Goal: Information Seeking & Learning: Learn about a topic

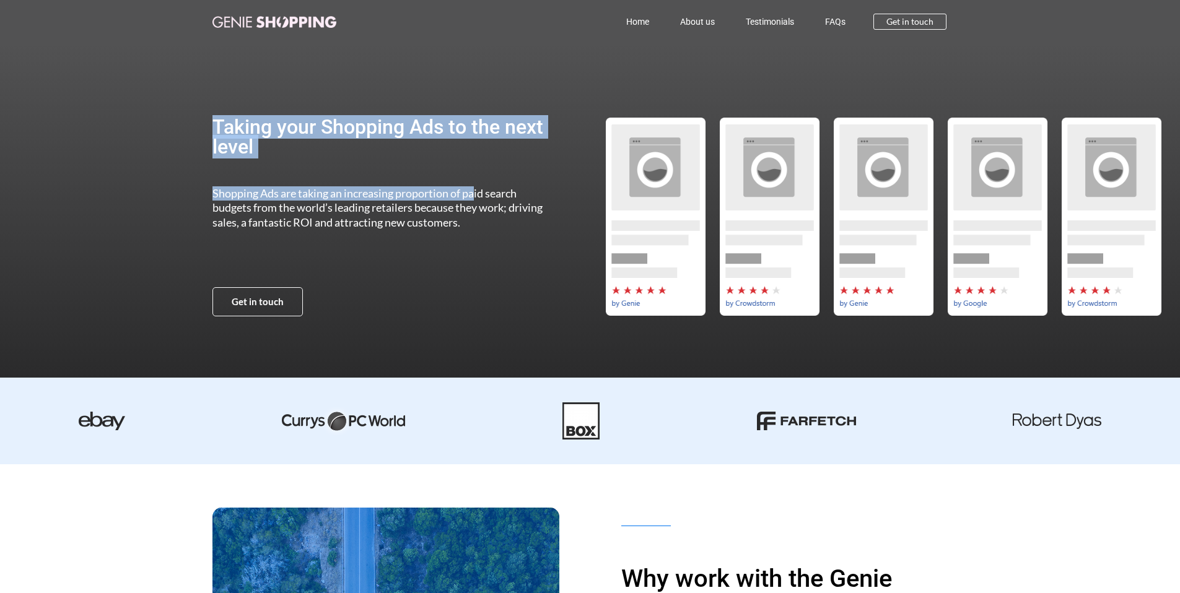
drag, startPoint x: 229, startPoint y: 108, endPoint x: 474, endPoint y: 194, distance: 260.1
click at [474, 194] on div "Taking your Shopping Ads to the next level Shopping Ads are taking an increasin…" at bounding box center [383, 216] width 342 height 347
click at [474, 194] on span "Shopping Ads are taking an increasing proportion of paid search budgets from th…" at bounding box center [377, 207] width 330 height 43
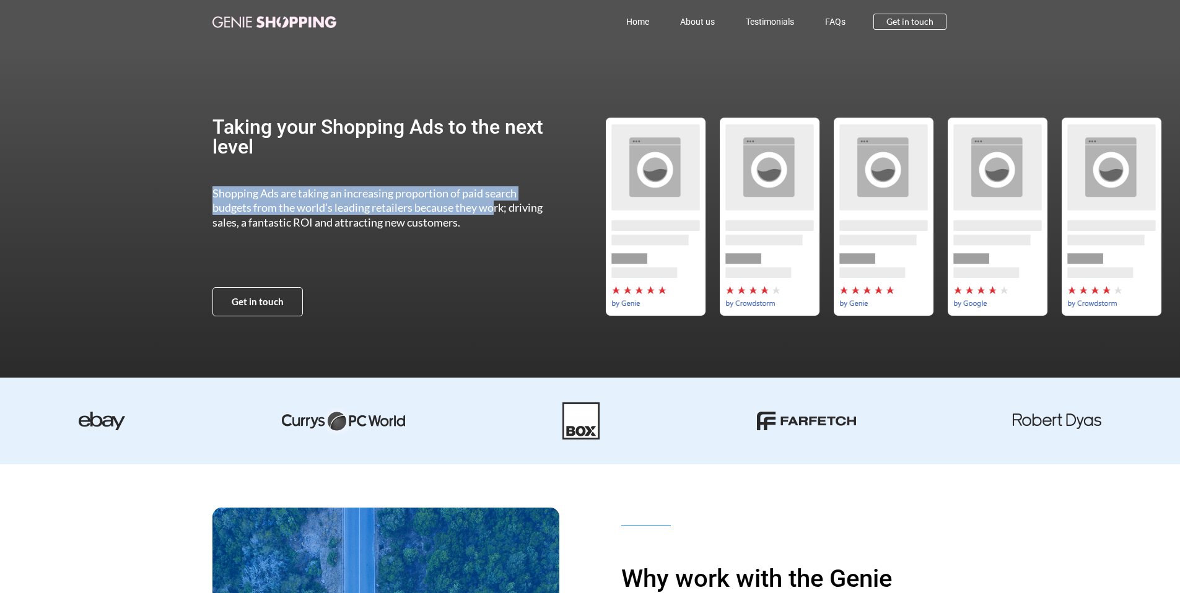
drag, startPoint x: 495, startPoint y: 215, endPoint x: 209, endPoint y: 171, distance: 289.4
click at [209, 171] on section "Taking your Shopping Ads to the next level Shopping Ads are taking an increasin…" at bounding box center [590, 216] width 1180 height 347
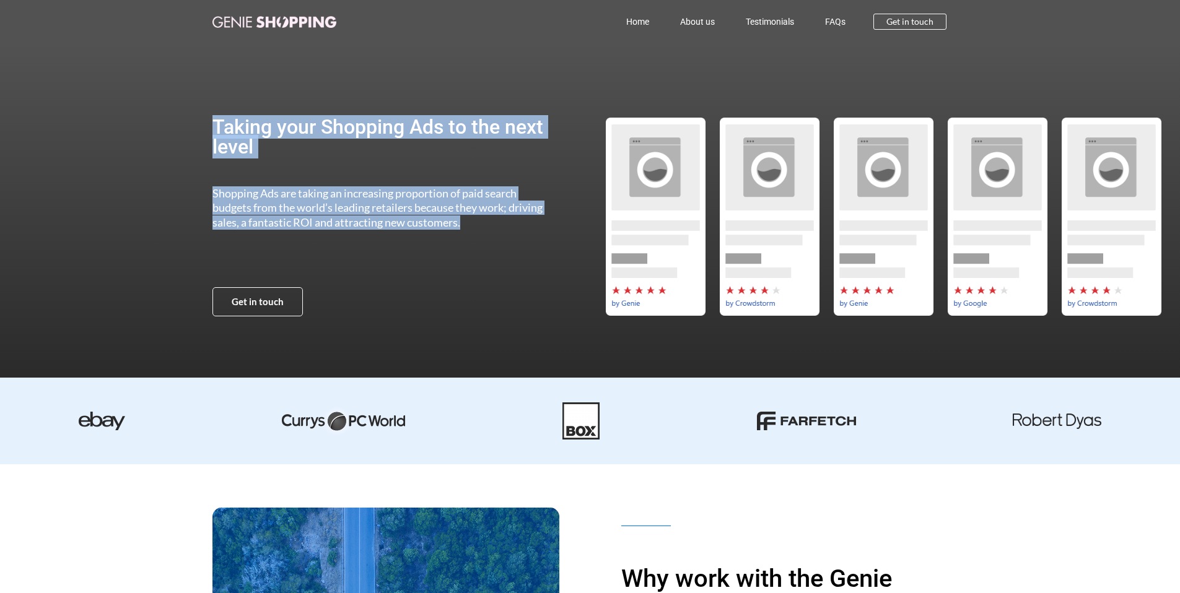
drag, startPoint x: 164, startPoint y: 125, endPoint x: 304, endPoint y: 254, distance: 190.2
click at [304, 254] on section "Taking your Shopping Ads to the next level Shopping Ads are taking an increasin…" at bounding box center [590, 216] width 1180 height 347
click at [304, 254] on div "Shopping Ads are taking an increasing proportion of paid search budgets from th…" at bounding box center [383, 232] width 342 height 93
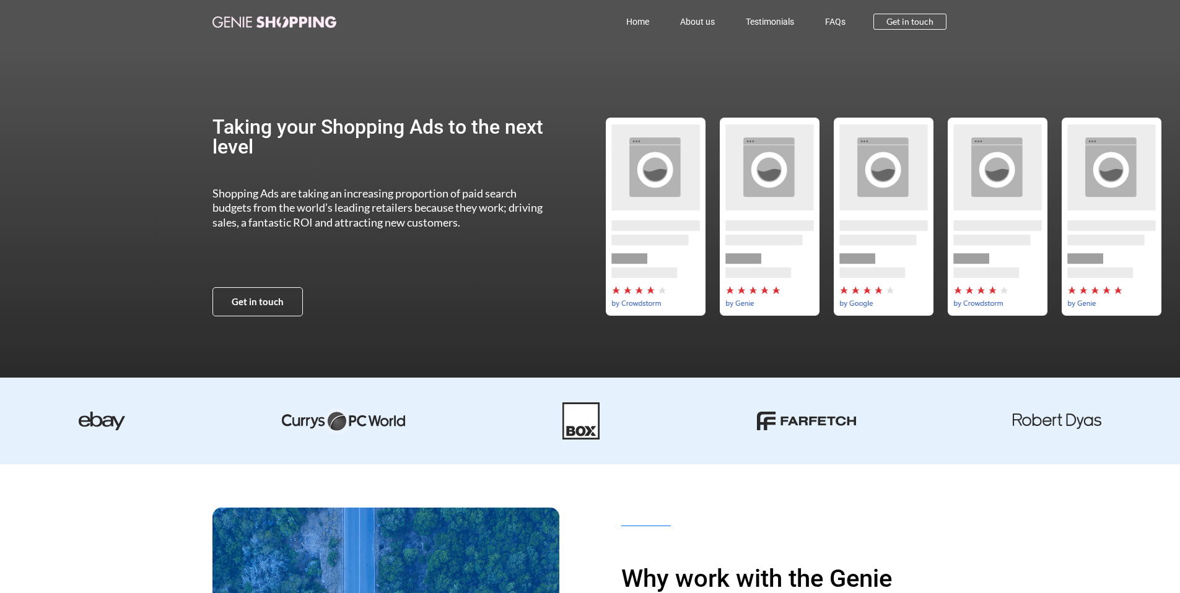
click at [296, 232] on div "Shopping Ads are taking an increasing proportion of paid search budgets from th…" at bounding box center [383, 232] width 342 height 93
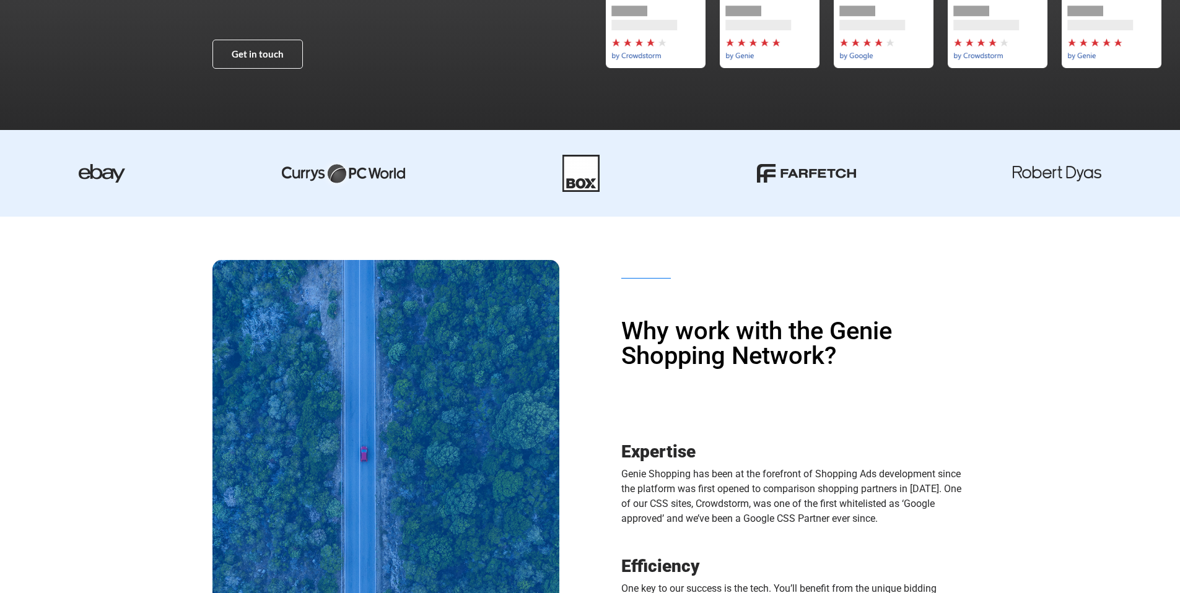
scroll to position [451, 0]
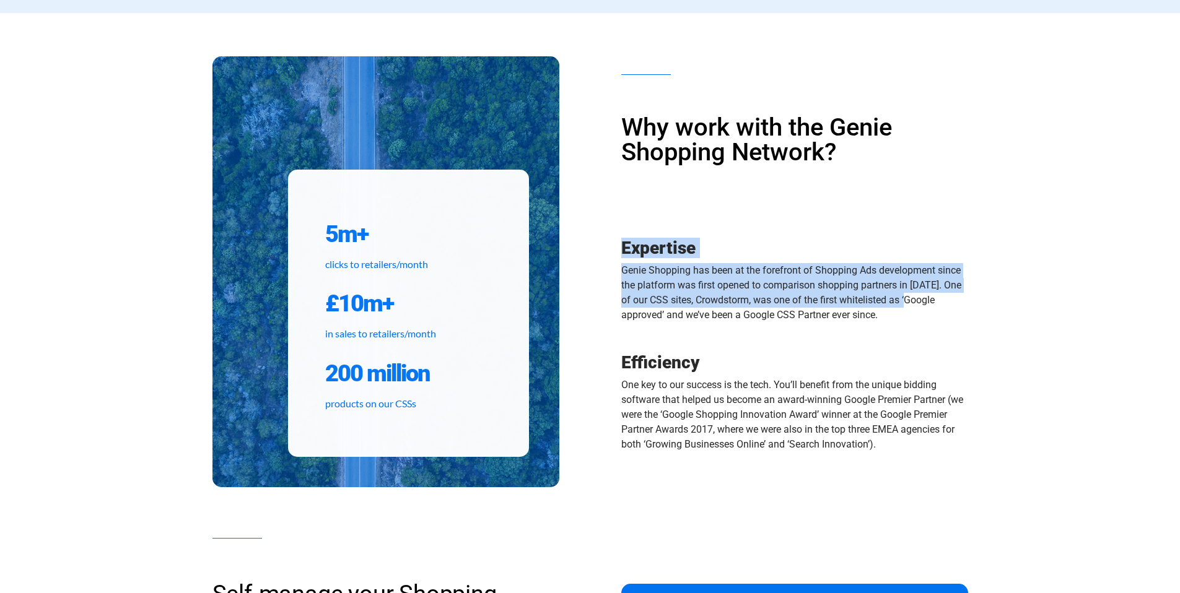
drag, startPoint x: 890, startPoint y: 263, endPoint x: 913, endPoint y: 310, distance: 52.9
click at [913, 310] on div "Why work with the Genie Shopping Network? Expertise Genie Shopping has been at …" at bounding box center [779, 272] width 378 height 398
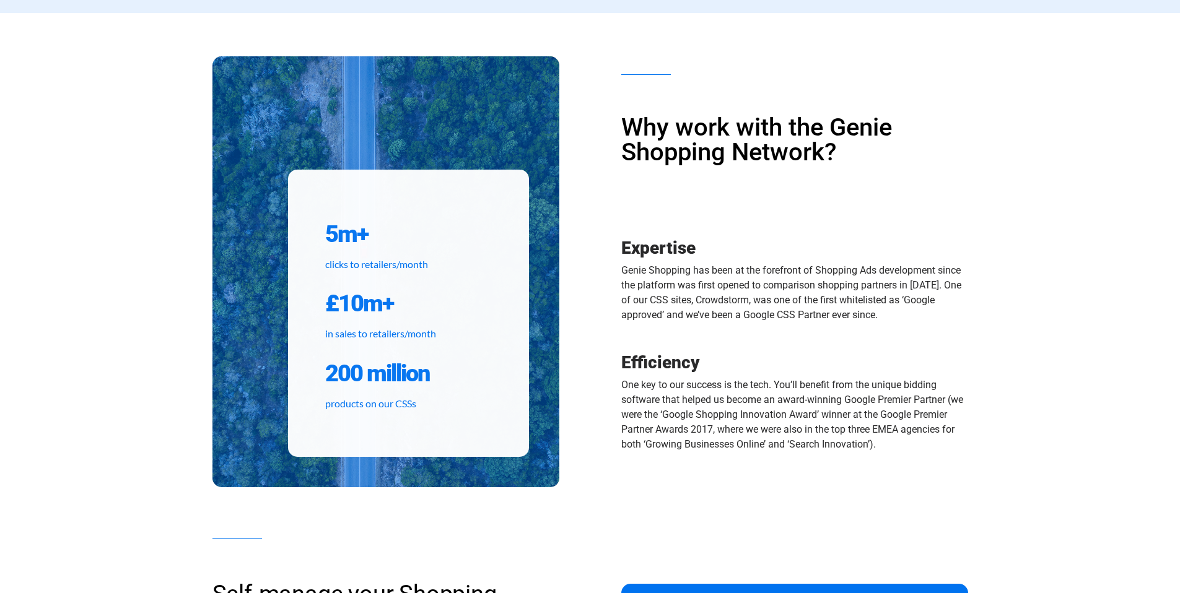
drag, startPoint x: 918, startPoint y: 360, endPoint x: 917, endPoint y: 351, distance: 9.4
click at [918, 360] on h3 "Efficiency" at bounding box center [794, 362] width 347 height 17
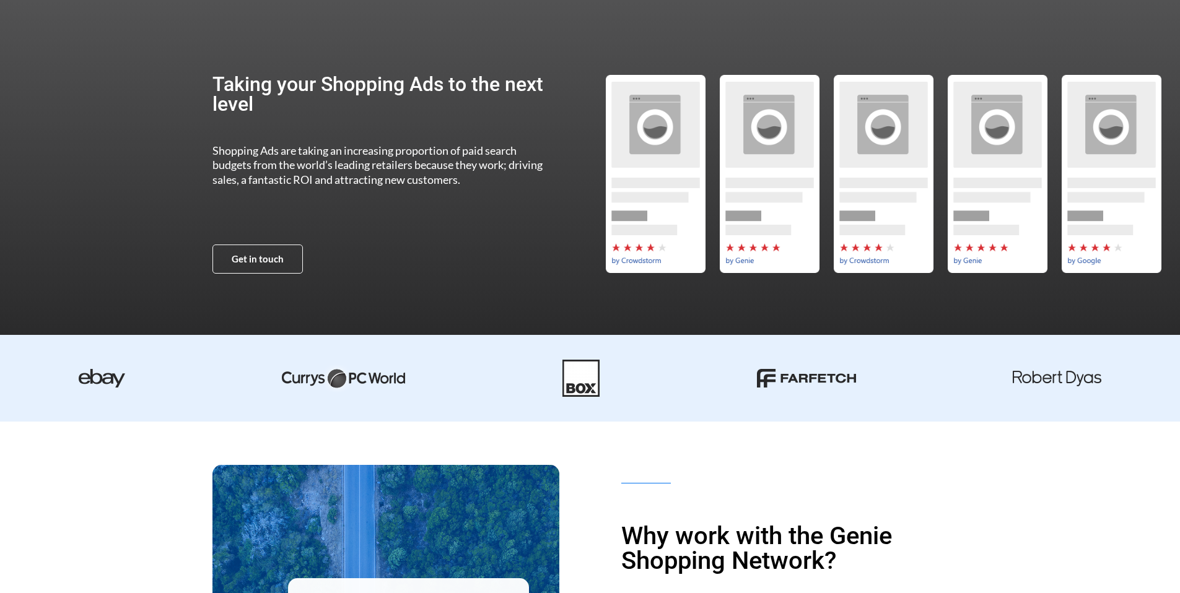
scroll to position [217, 0]
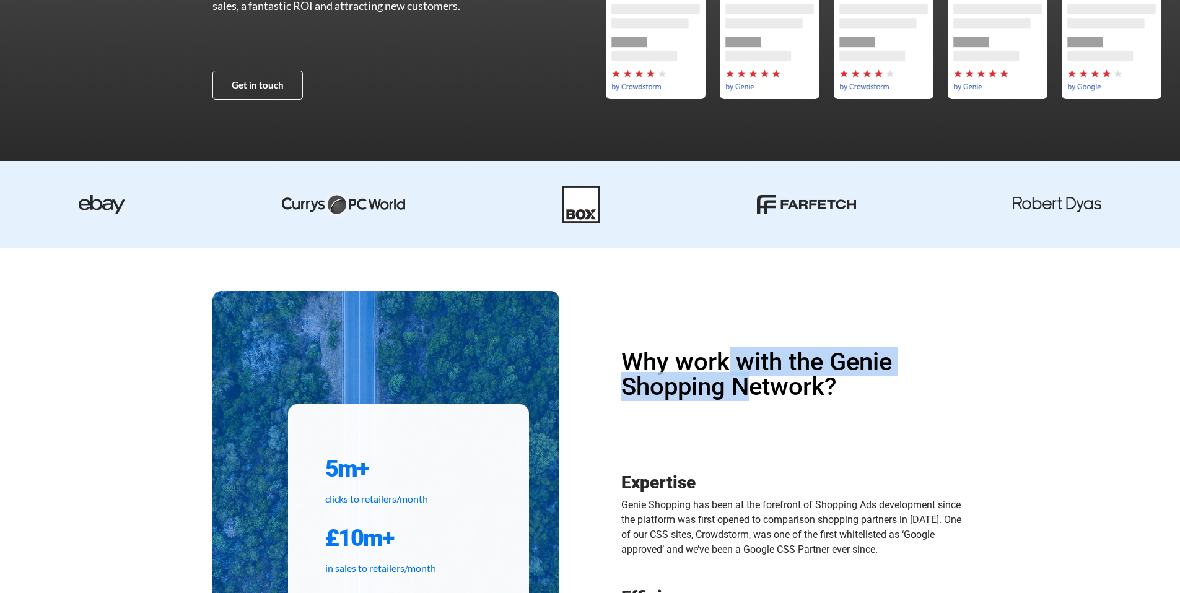
drag, startPoint x: 733, startPoint y: 375, endPoint x: 746, endPoint y: 391, distance: 21.6
click at [746, 391] on h1 "Why work with the Genie Shopping Network?" at bounding box center [794, 375] width 347 height 50
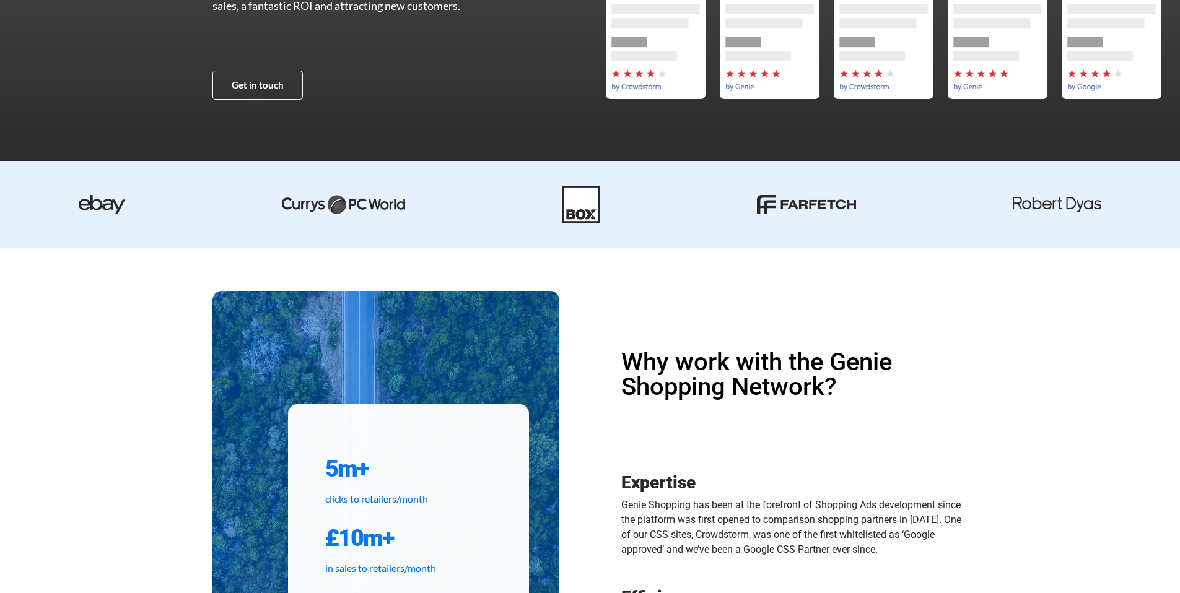
click at [838, 393] on h1 "Why work with the Genie Shopping Network?" at bounding box center [794, 375] width 347 height 50
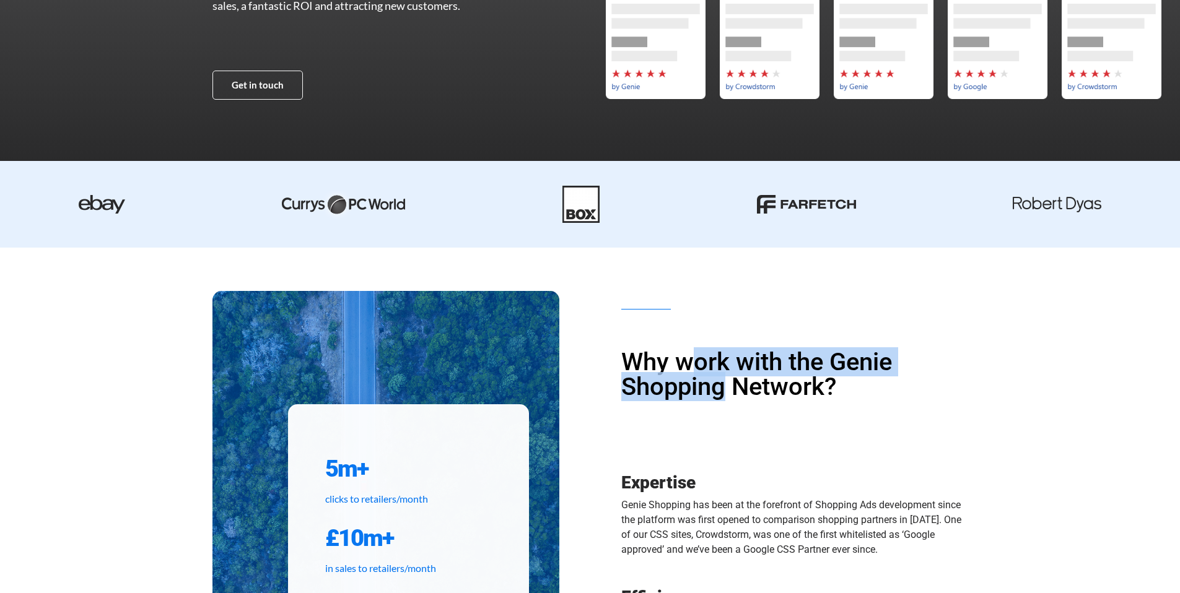
drag, startPoint x: 699, startPoint y: 368, endPoint x: 726, endPoint y: 399, distance: 40.8
click at [726, 399] on h1 "Why work with the Genie Shopping Network?" at bounding box center [794, 375] width 347 height 50
drag, startPoint x: 811, startPoint y: 360, endPoint x: 835, endPoint y: 404, distance: 50.7
click at [835, 404] on div "Why work with the Genie Shopping Network?" at bounding box center [794, 405] width 347 height 111
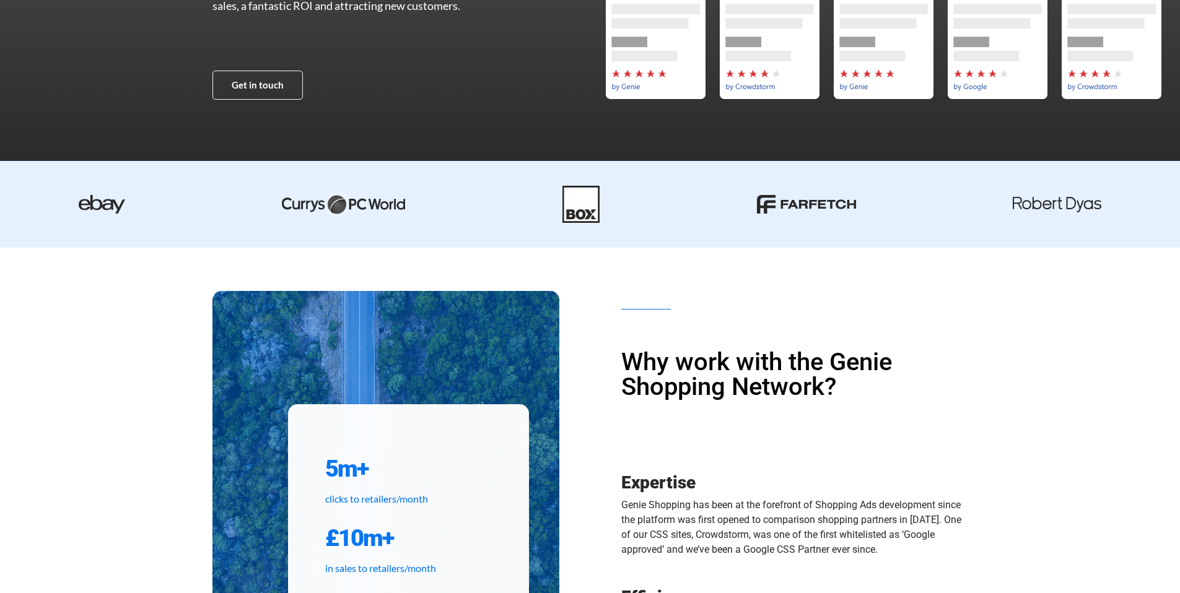
click at [835, 404] on div "Why work with the Genie Shopping Network?" at bounding box center [794, 405] width 347 height 111
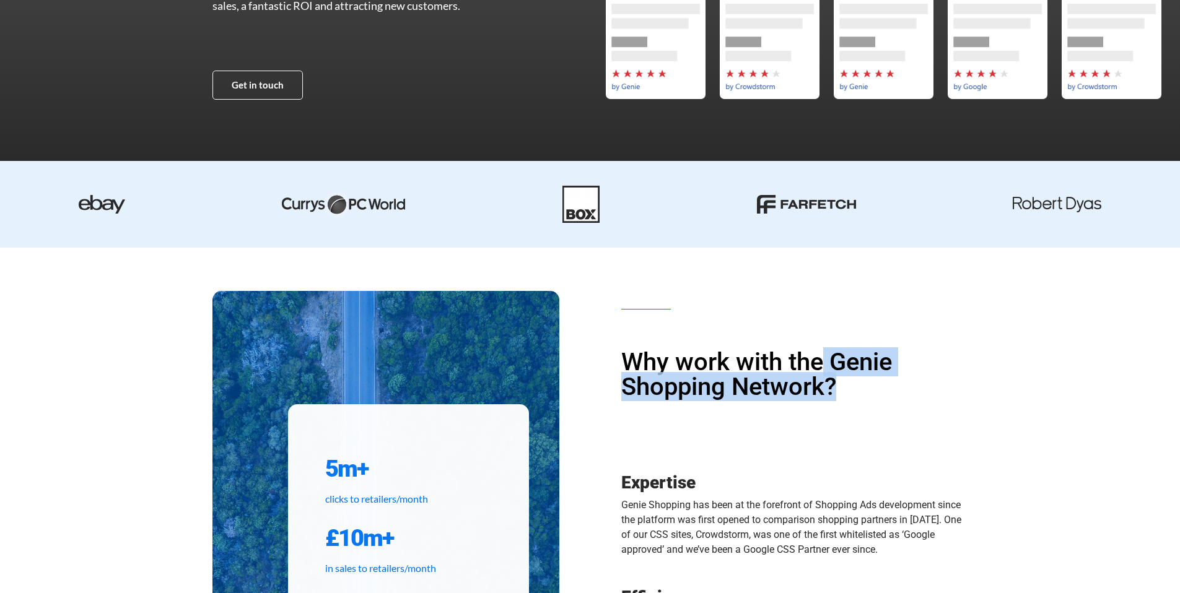
drag, startPoint x: 841, startPoint y: 406, endPoint x: 819, endPoint y: 375, distance: 38.2
click at [819, 375] on div "Why work with the Genie Shopping Network?" at bounding box center [794, 405] width 347 height 111
click at [819, 375] on h1 "Why work with the Genie Shopping Network?" at bounding box center [794, 375] width 347 height 50
drag, startPoint x: 819, startPoint y: 341, endPoint x: 832, endPoint y: 391, distance: 52.4
click at [832, 391] on div "Why work with the Genie Shopping Network? Expertise Genie Shopping has been at …" at bounding box center [779, 507] width 378 height 398
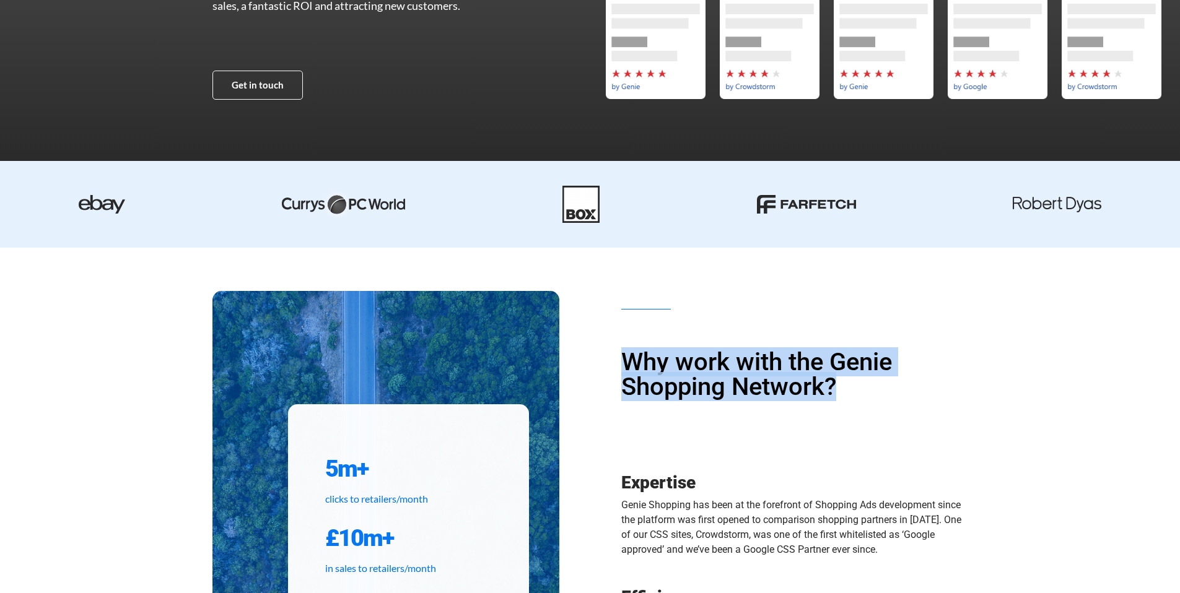
click at [832, 391] on h1 "Why work with the Genie Shopping Network?" at bounding box center [794, 375] width 347 height 50
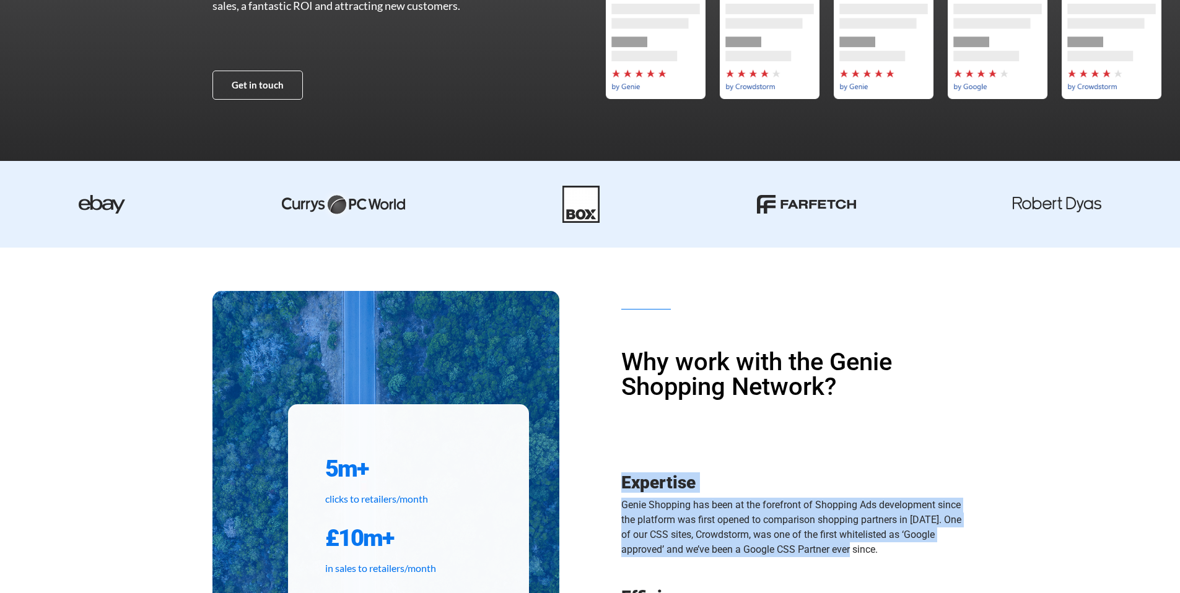
drag, startPoint x: 830, startPoint y: 489, endPoint x: 837, endPoint y: 555, distance: 66.0
click at [837, 555] on div "Why work with the Genie Shopping Network? Expertise Genie Shopping has been at …" at bounding box center [779, 507] width 378 height 398
click at [837, 555] on p "Genie Shopping has been at the forefront of Shopping Ads development since the …" at bounding box center [794, 527] width 347 height 59
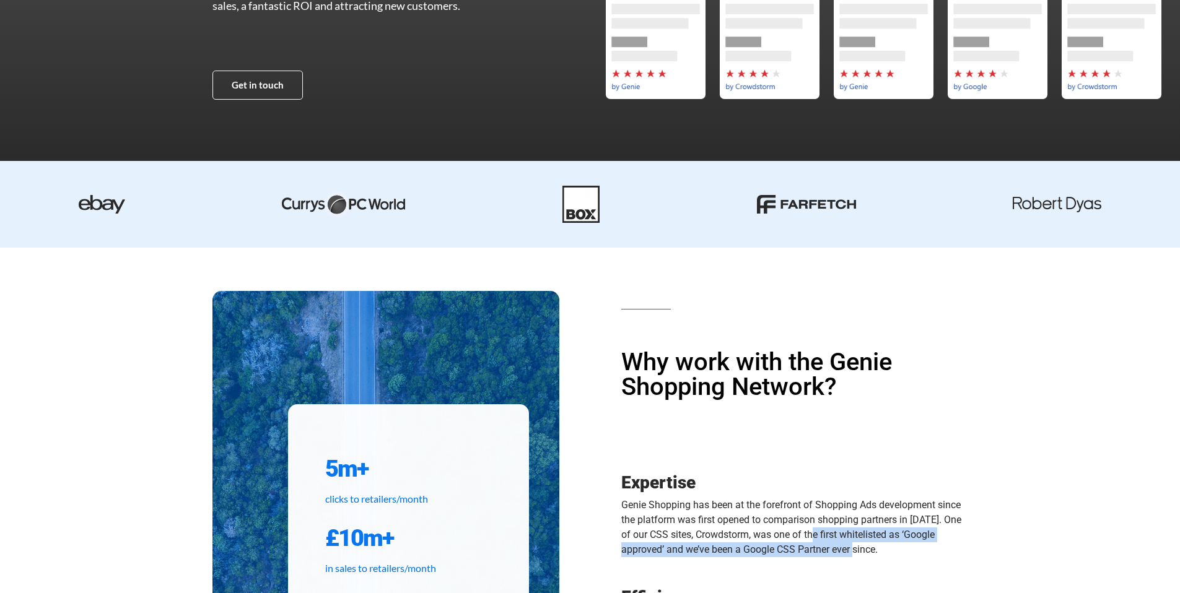
drag, startPoint x: 837, startPoint y: 555, endPoint x: 825, endPoint y: 533, distance: 24.9
click at [825, 533] on p "Genie Shopping has been at the forefront of Shopping Ads development since the …" at bounding box center [794, 527] width 347 height 59
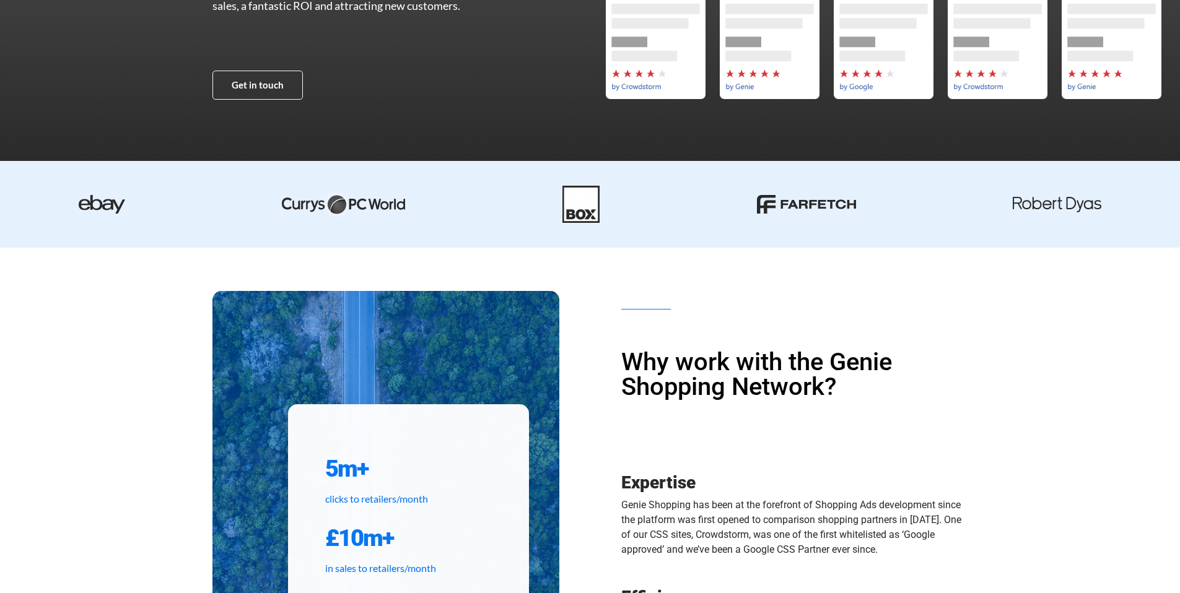
click at [822, 524] on p "Genie Shopping has been at the forefront of Shopping Ads development since the …" at bounding box center [794, 527] width 347 height 59
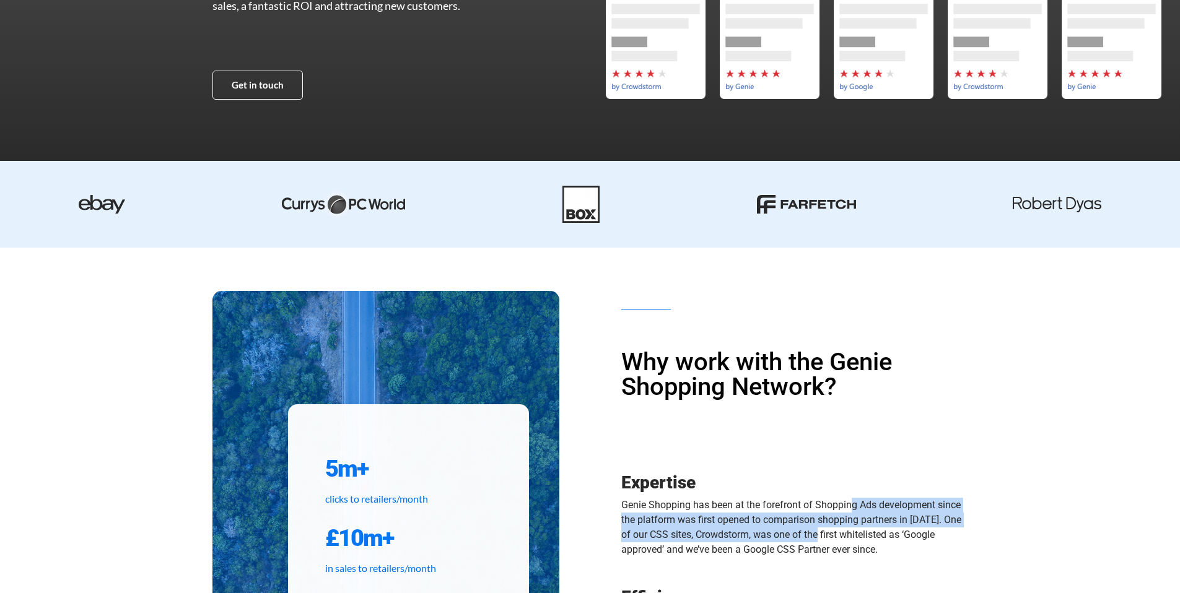
drag, startPoint x: 820, startPoint y: 510, endPoint x: 824, endPoint y: 533, distance: 23.3
click at [824, 533] on p "Genie Shopping has been at the forefront of Shopping Ads development since the …" at bounding box center [794, 527] width 347 height 59
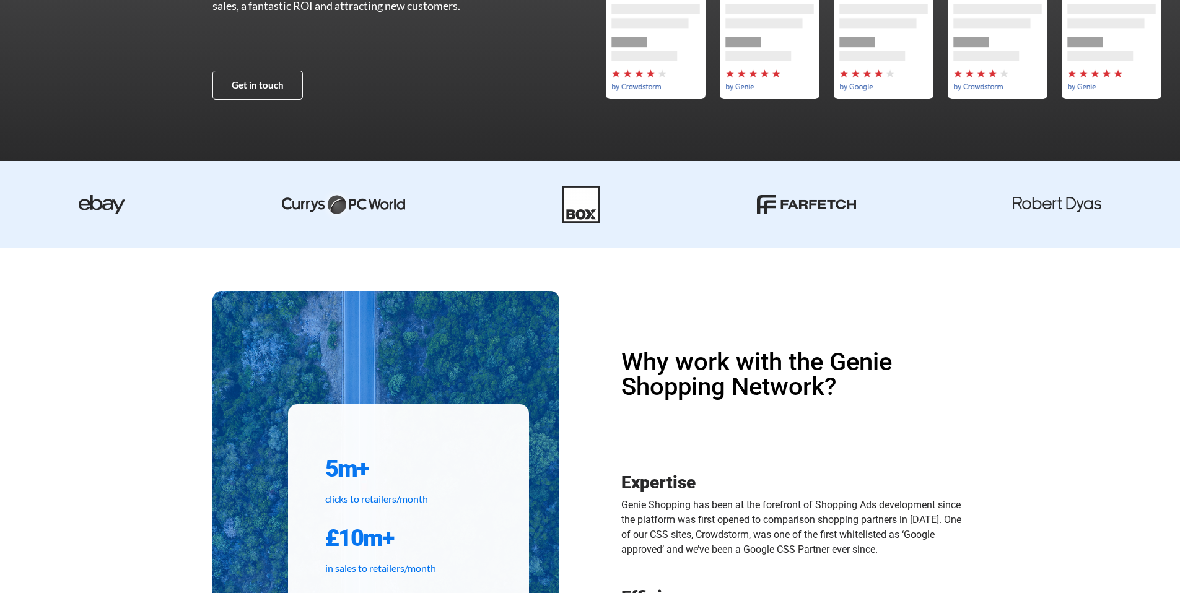
click at [902, 490] on h3 "Expertise" at bounding box center [794, 482] width 347 height 17
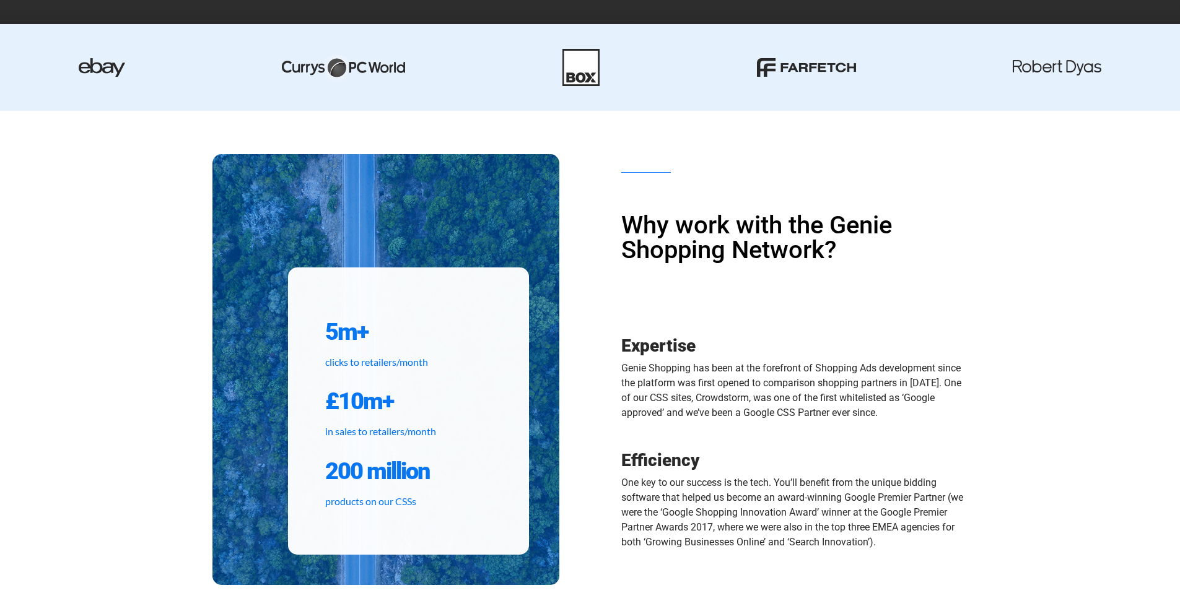
scroll to position [0, 0]
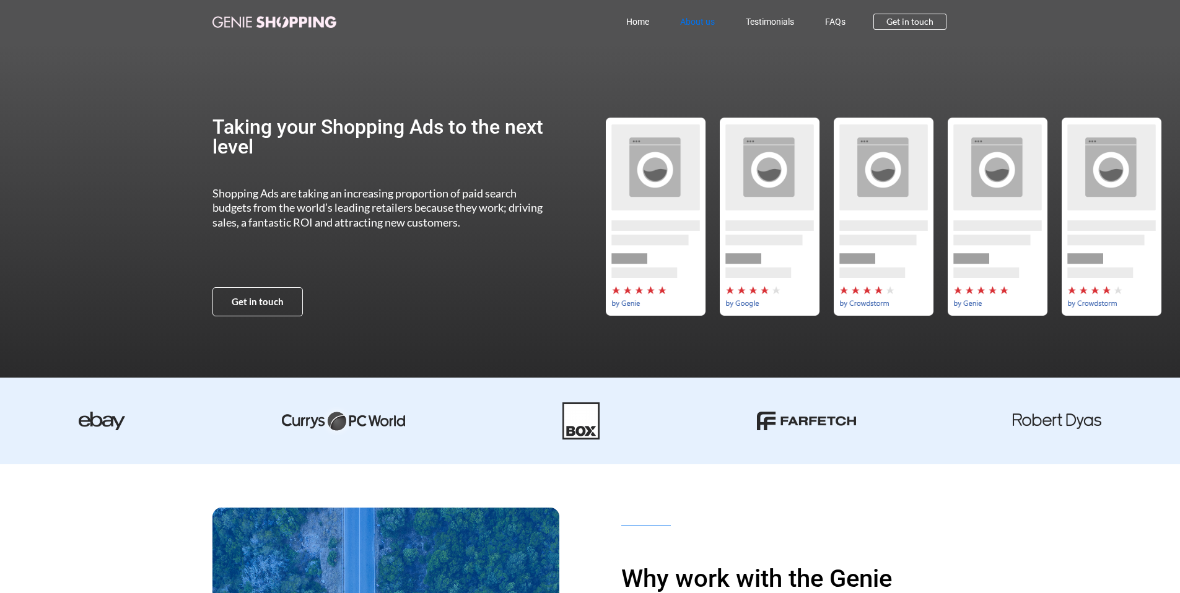
click at [694, 22] on link "About us" at bounding box center [697, 21] width 66 height 28
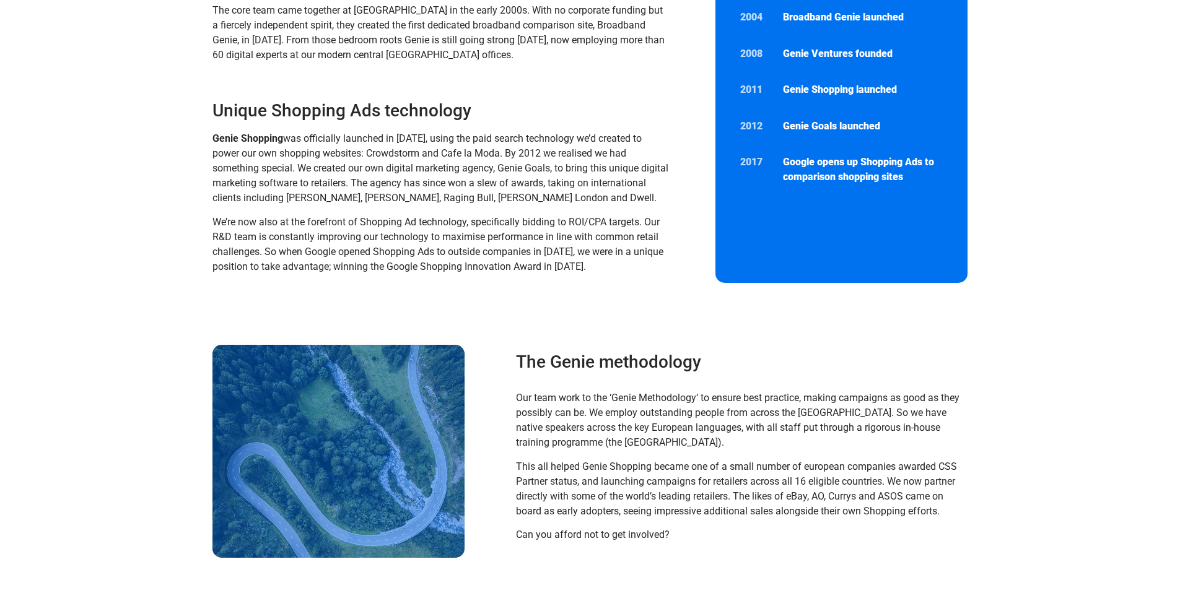
scroll to position [295, 0]
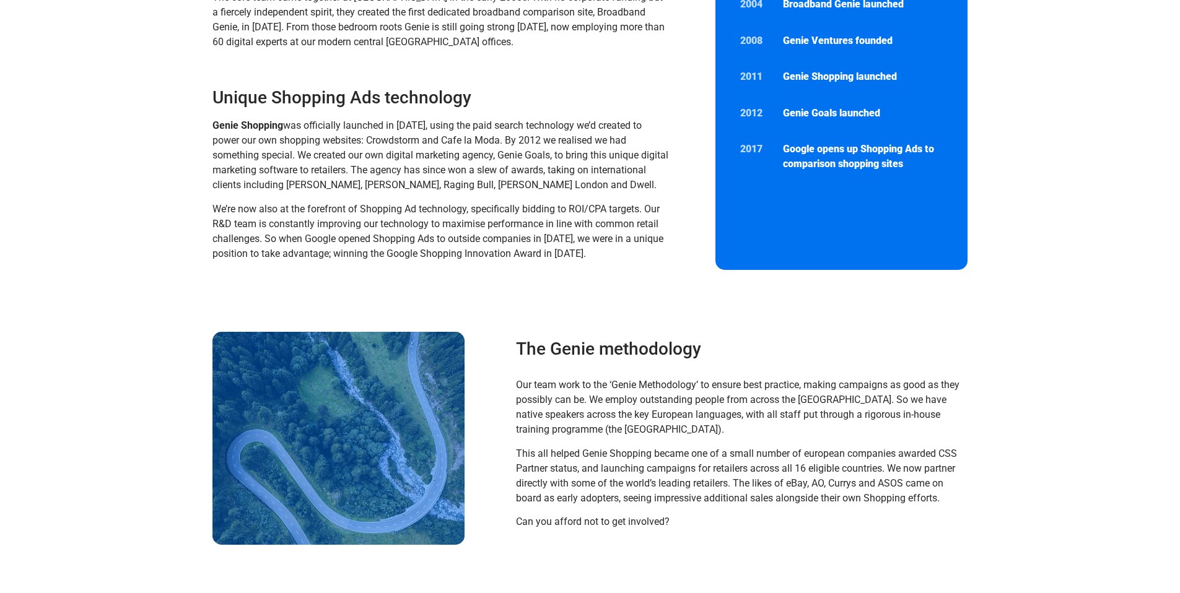
click at [430, 90] on h3 "Unique Shopping Ads technology" at bounding box center [441, 98] width 458 height 22
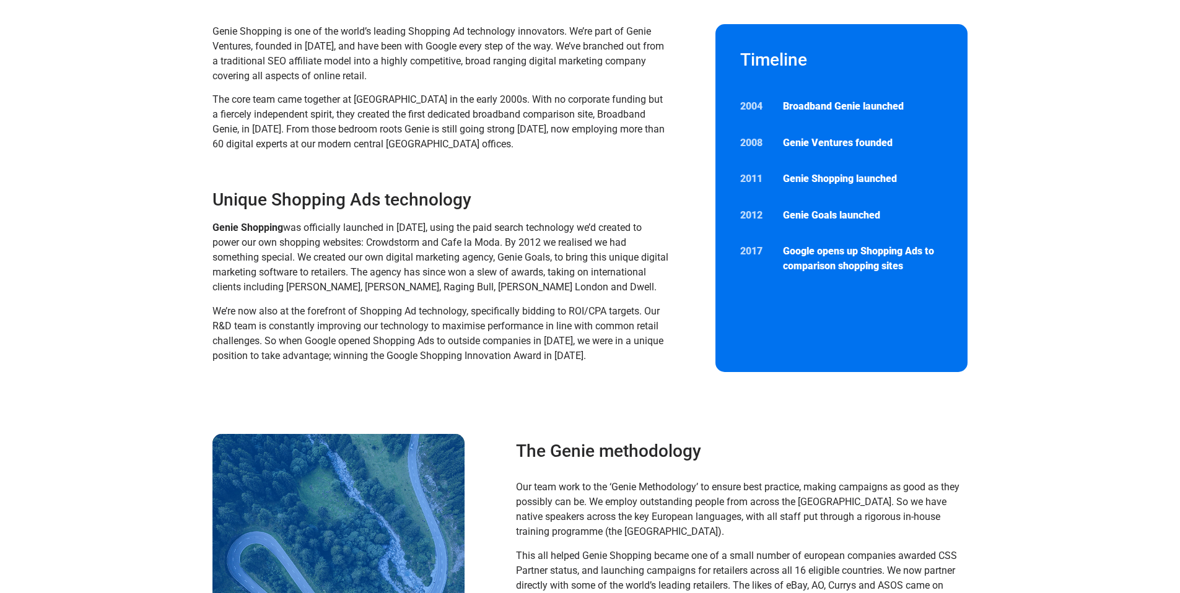
scroll to position [162, 0]
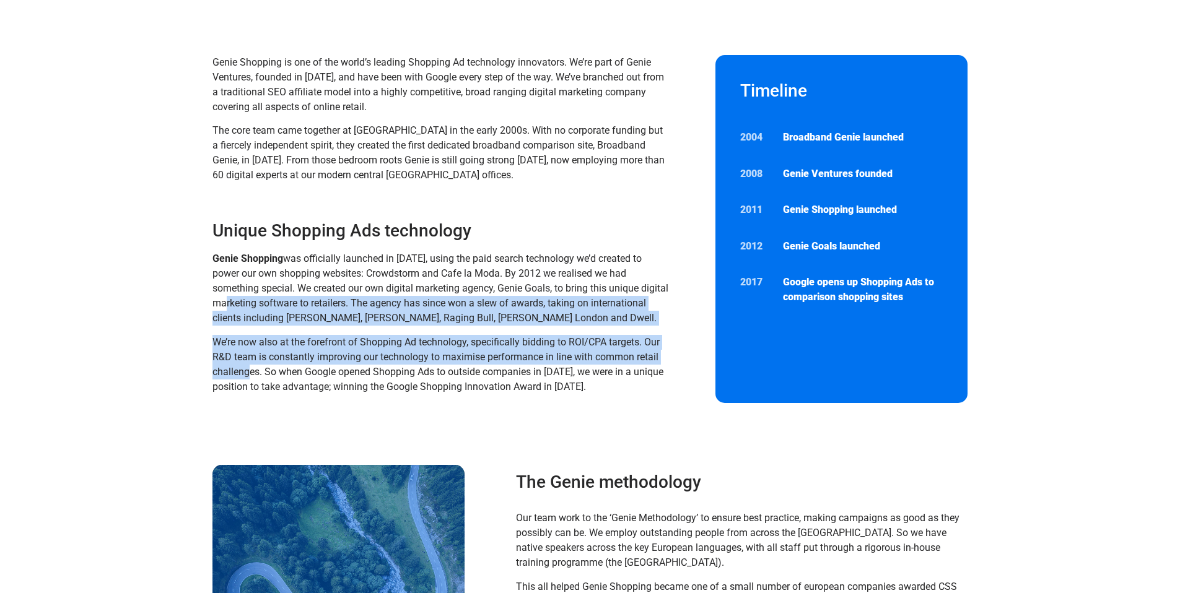
drag, startPoint x: 260, startPoint y: 310, endPoint x: 277, endPoint y: 374, distance: 66.1
click at [277, 374] on div "Genie Shopping was officially launched in [DATE], using the paid search technol…" at bounding box center [441, 322] width 458 height 142
click at [277, 374] on span "We’re now also at the forefront of Shopping Ad technology, specifically bidding…" at bounding box center [437, 364] width 451 height 56
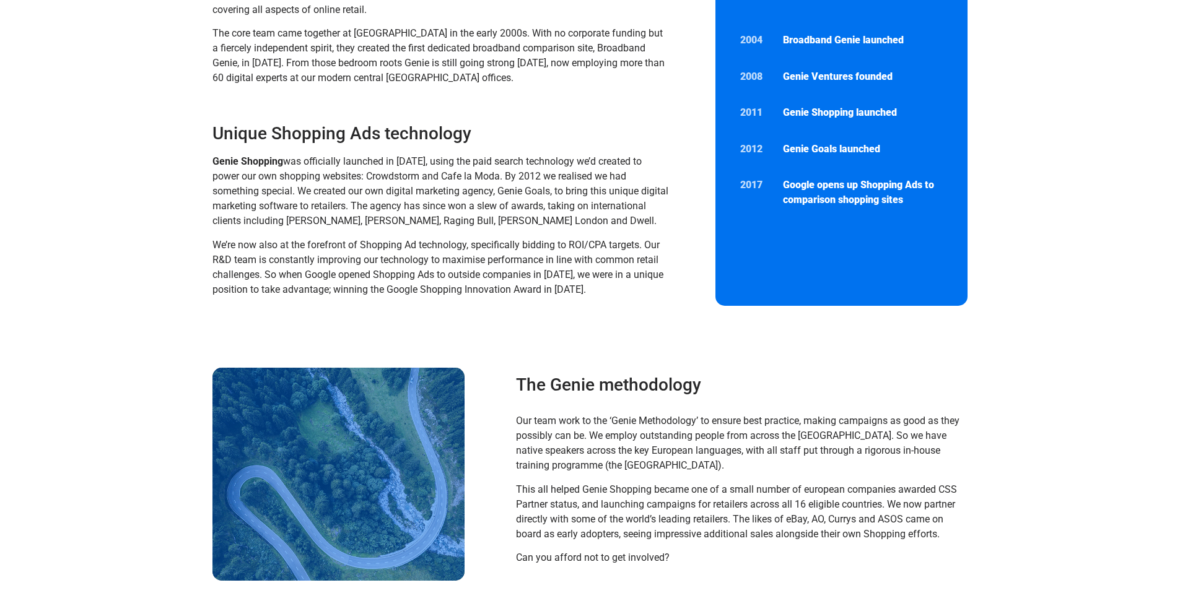
scroll to position [272, 0]
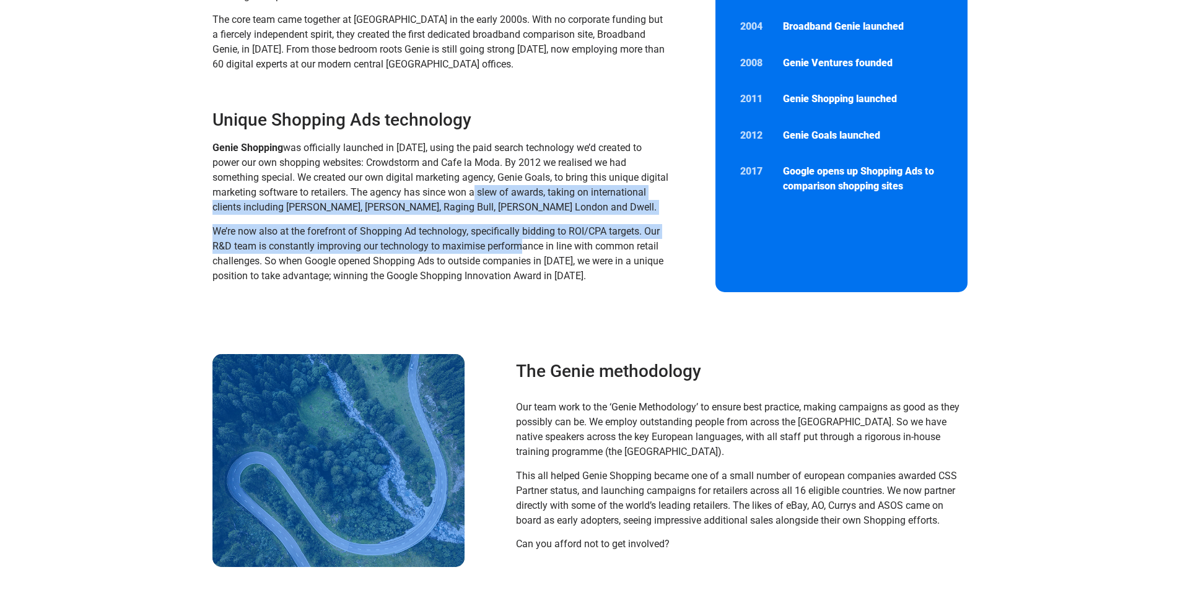
drag, startPoint x: 523, startPoint y: 207, endPoint x: 549, endPoint y: 259, distance: 58.2
click at [547, 258] on div "Genie Shopping was officially launched in [DATE], using the paid search technol…" at bounding box center [441, 212] width 458 height 142
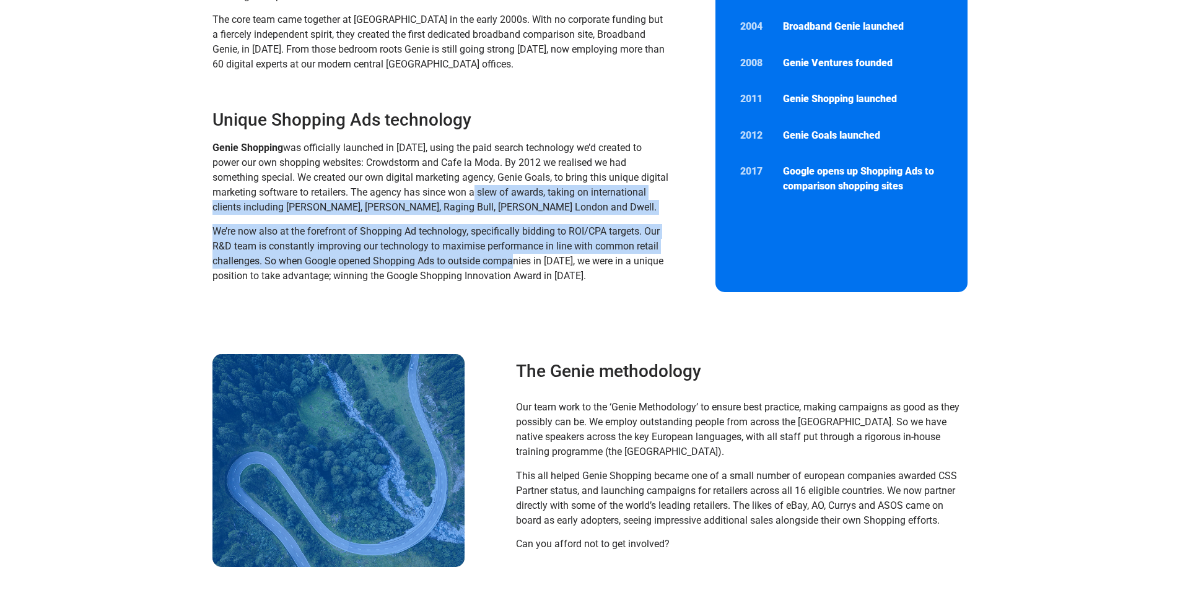
click at [538, 246] on span "We’re now also at the forefront of Shopping Ad technology, specifically bidding…" at bounding box center [437, 253] width 451 height 56
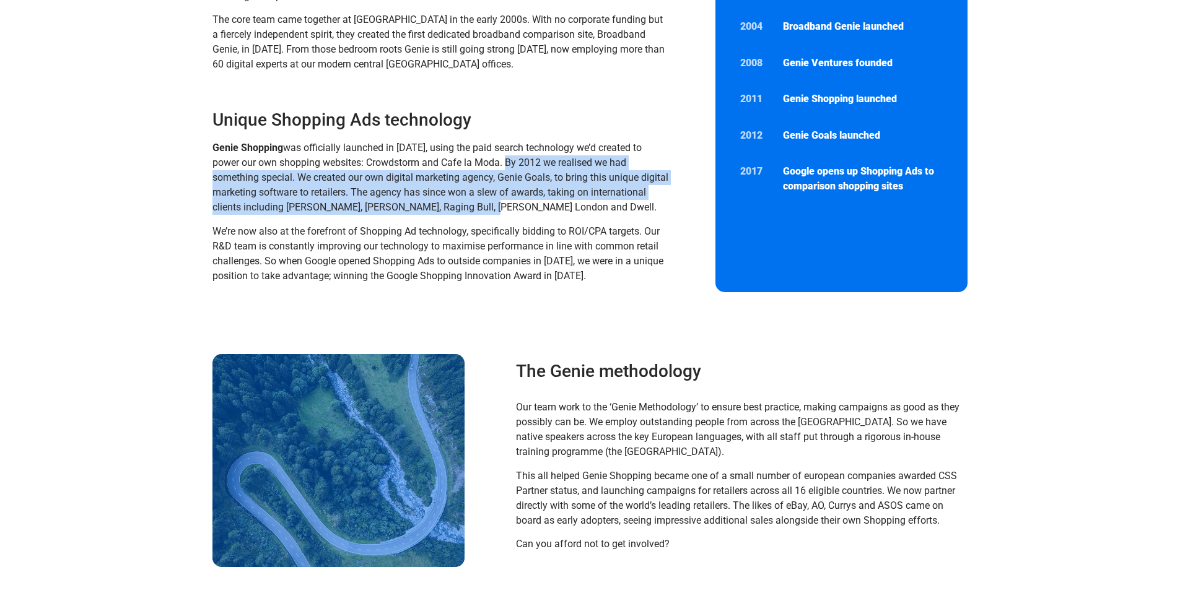
drag, startPoint x: 519, startPoint y: 163, endPoint x: 539, endPoint y: 206, distance: 46.8
click at [539, 206] on span "was officially launched in 2011, using the paid search technology we’d created …" at bounding box center [440, 177] width 456 height 71
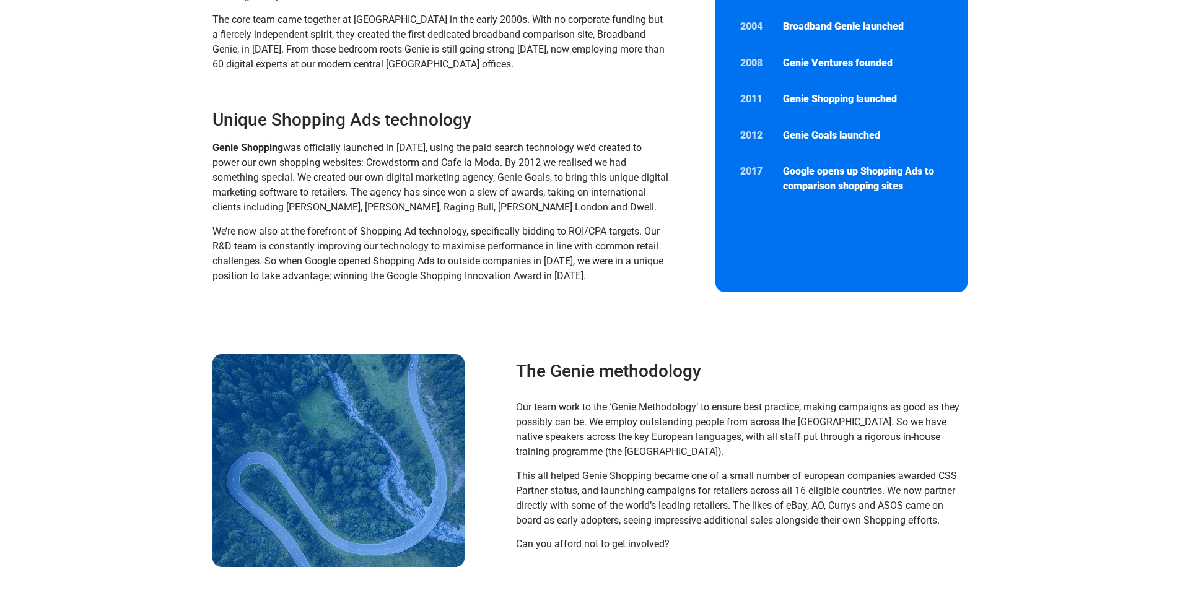
drag, startPoint x: 539, startPoint y: 206, endPoint x: 581, endPoint y: 157, distance: 63.7
click at [539, 206] on span "was officially launched in 2011, using the paid search technology we’d created …" at bounding box center [440, 177] width 456 height 71
